Goal: Information Seeking & Learning: Learn about a topic

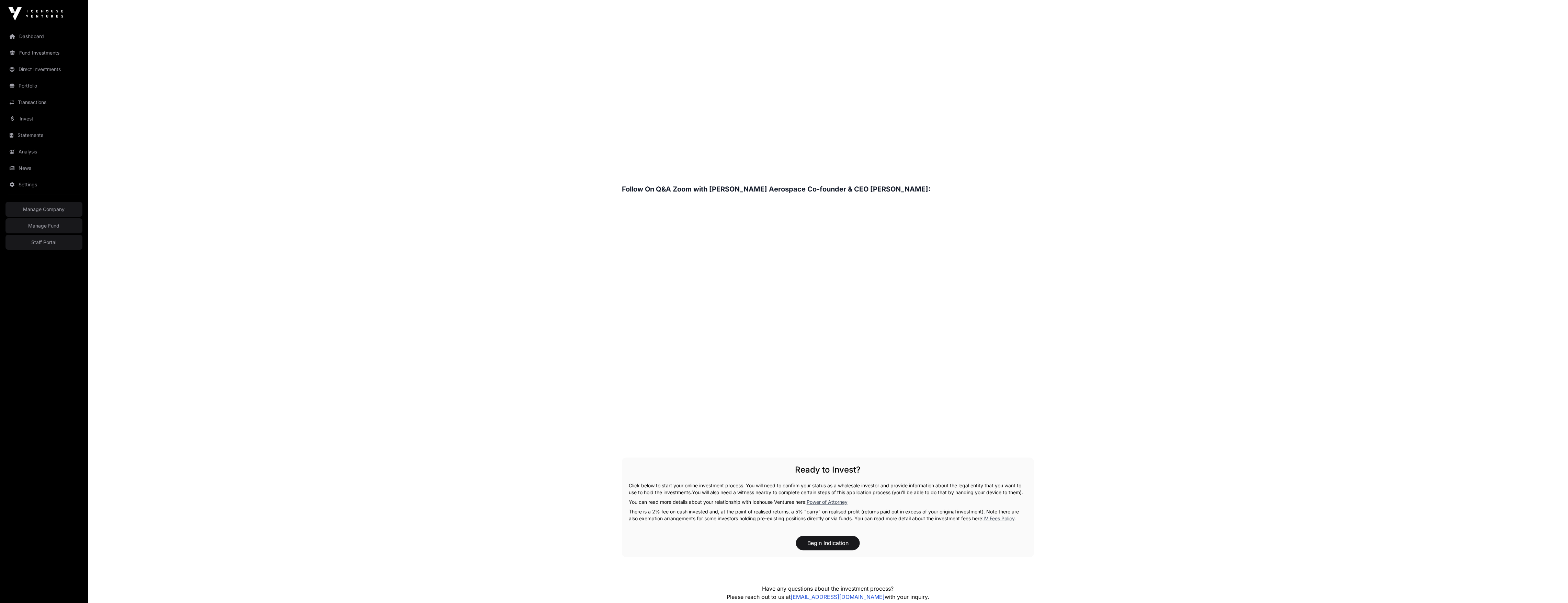
scroll to position [919, 0]
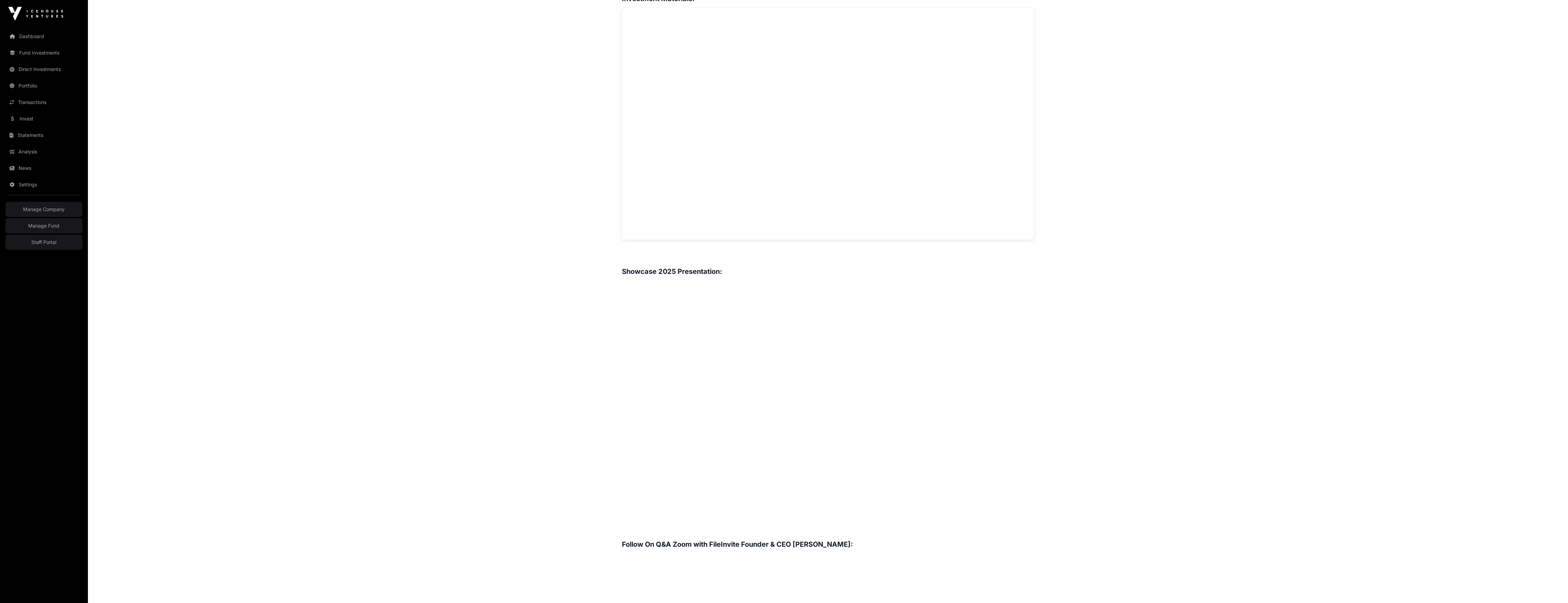
scroll to position [449, 0]
